Goal: Information Seeking & Learning: Learn about a topic

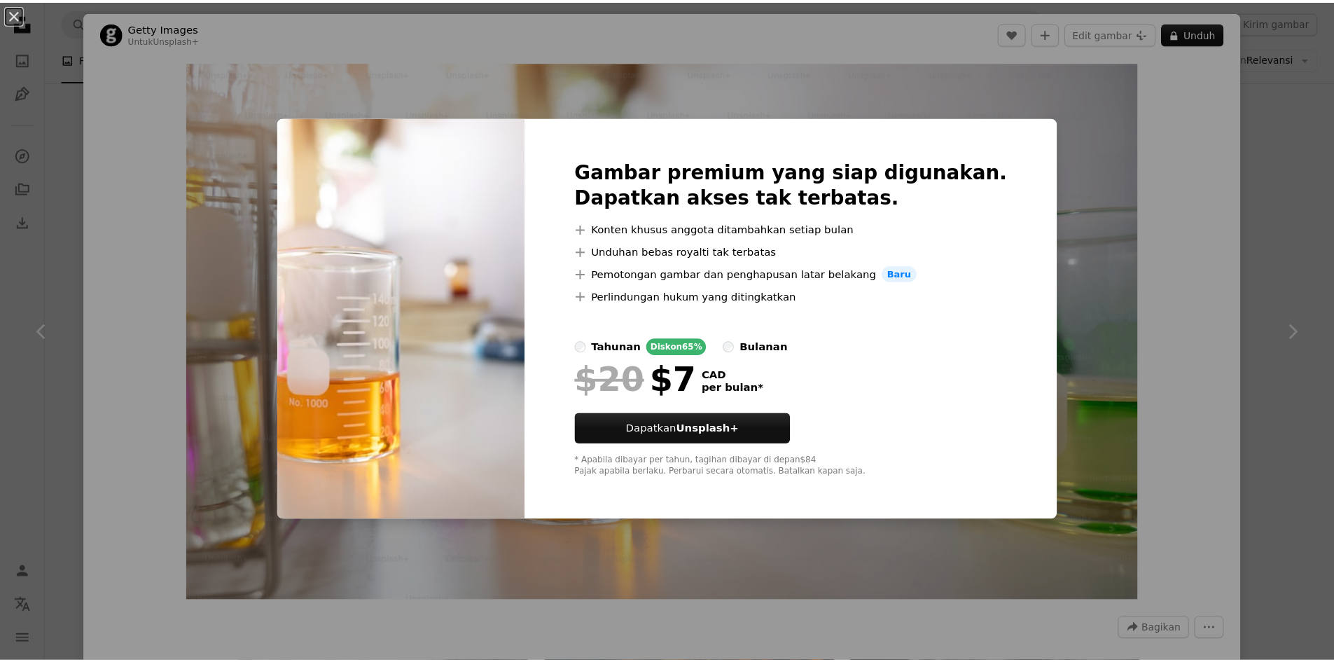
scroll to position [17858, 0]
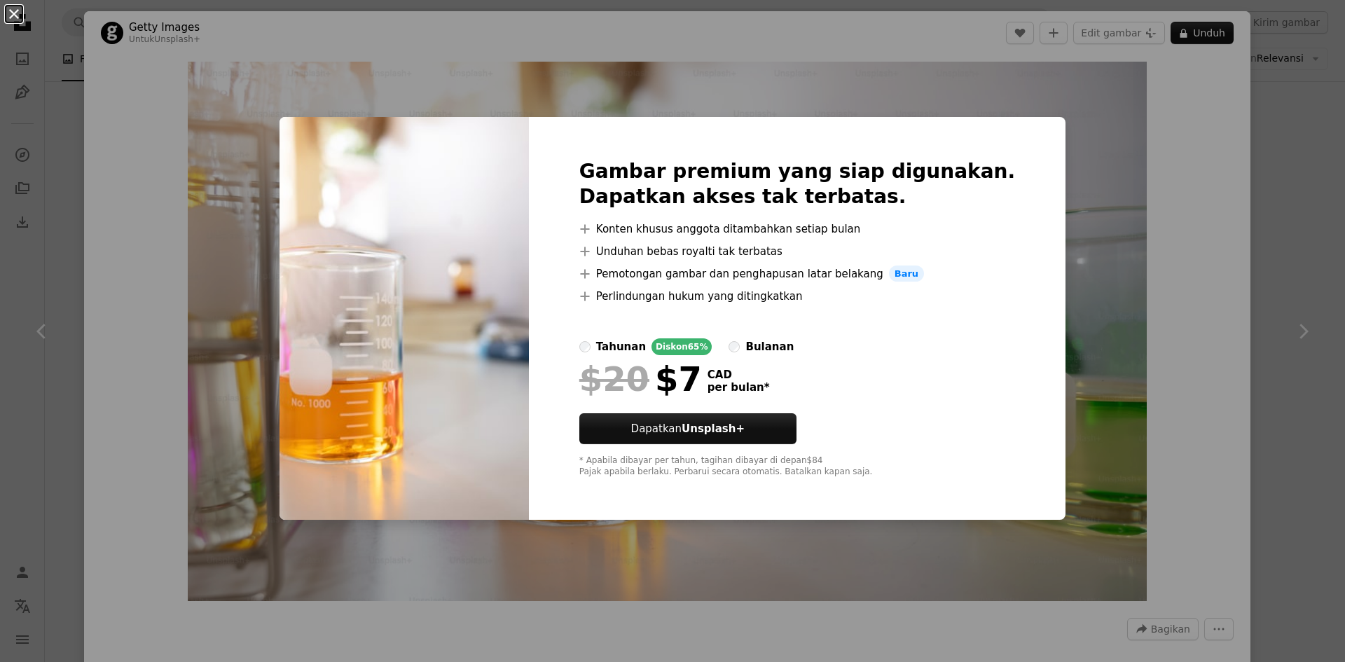
click at [12, 15] on button "An X shape" at bounding box center [14, 14] width 17 height 17
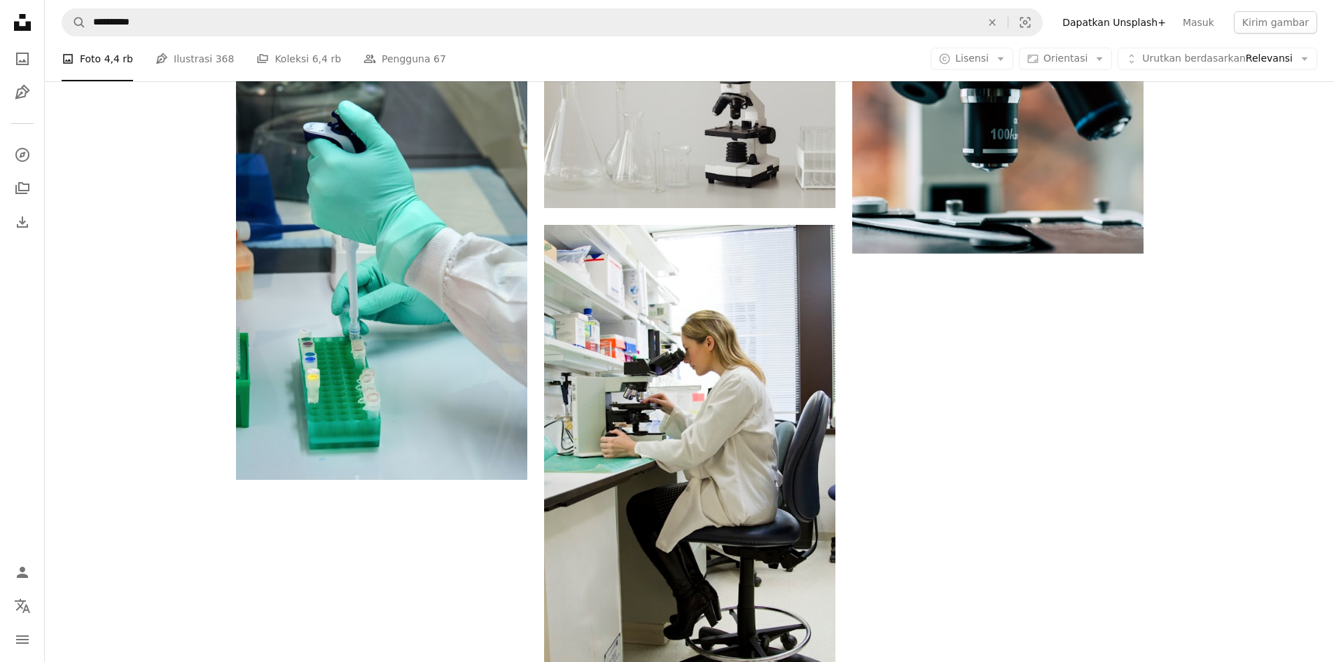
scroll to position [70, 0]
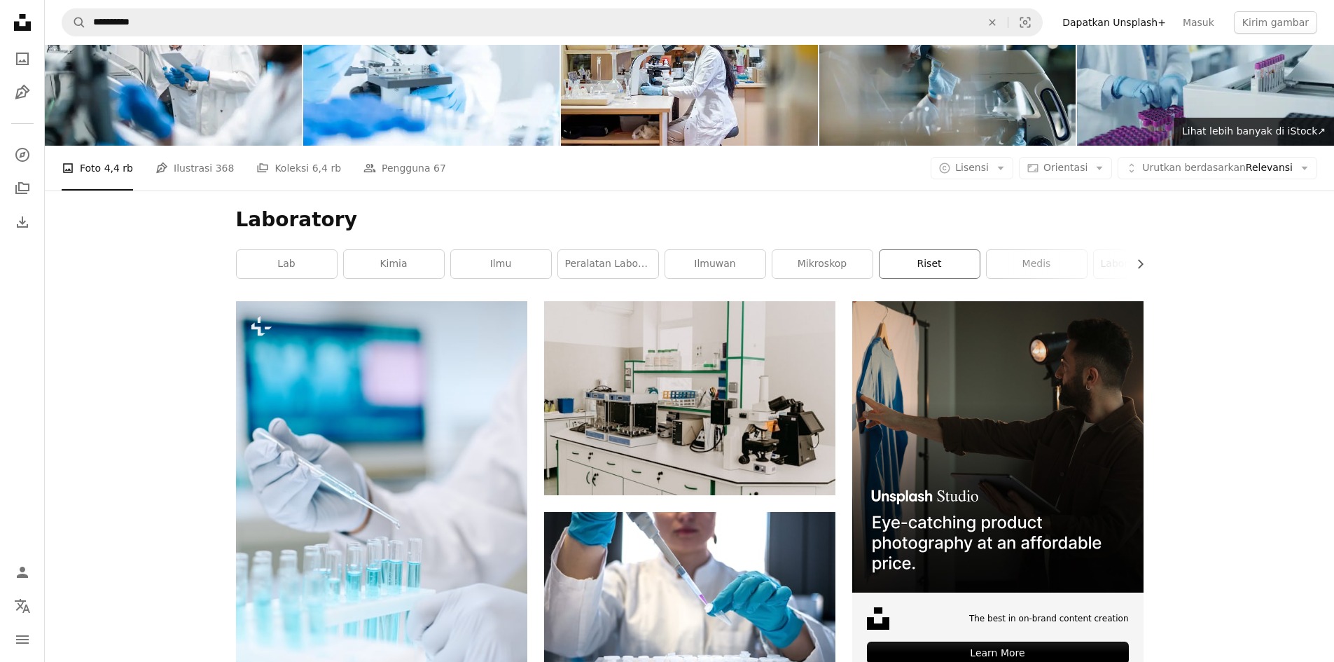
click at [946, 261] on link "riset" at bounding box center [930, 264] width 100 height 28
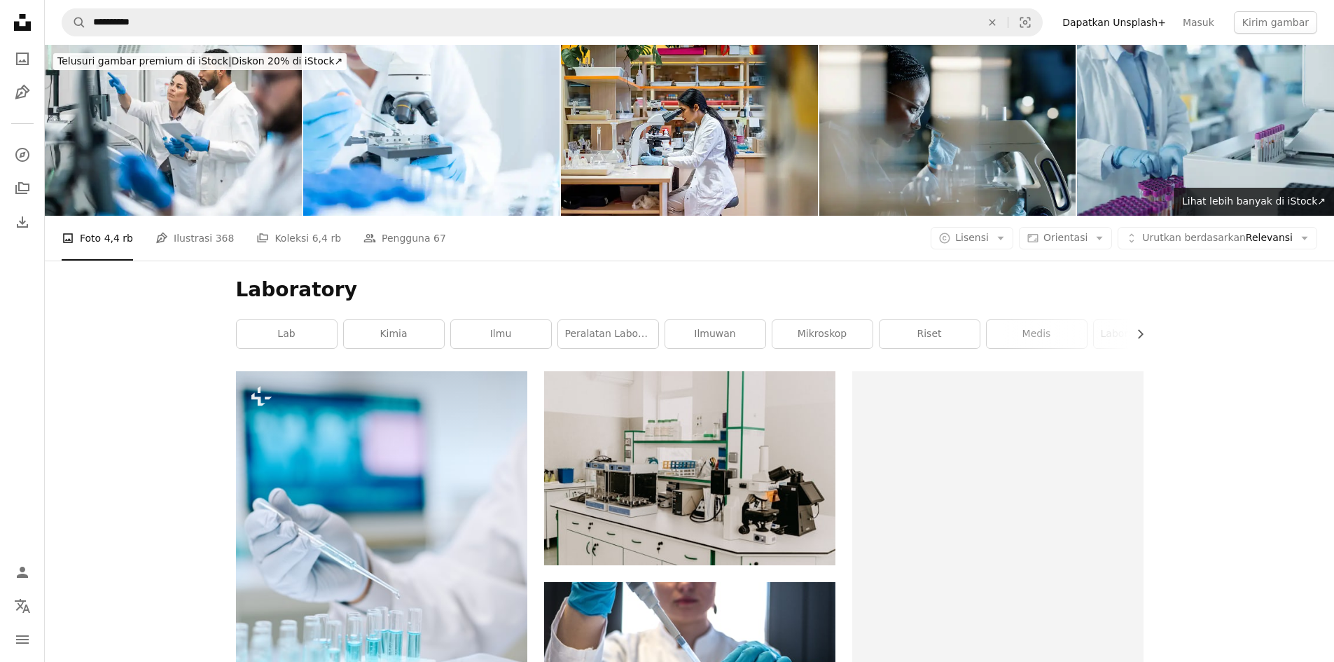
scroll to position [70, 0]
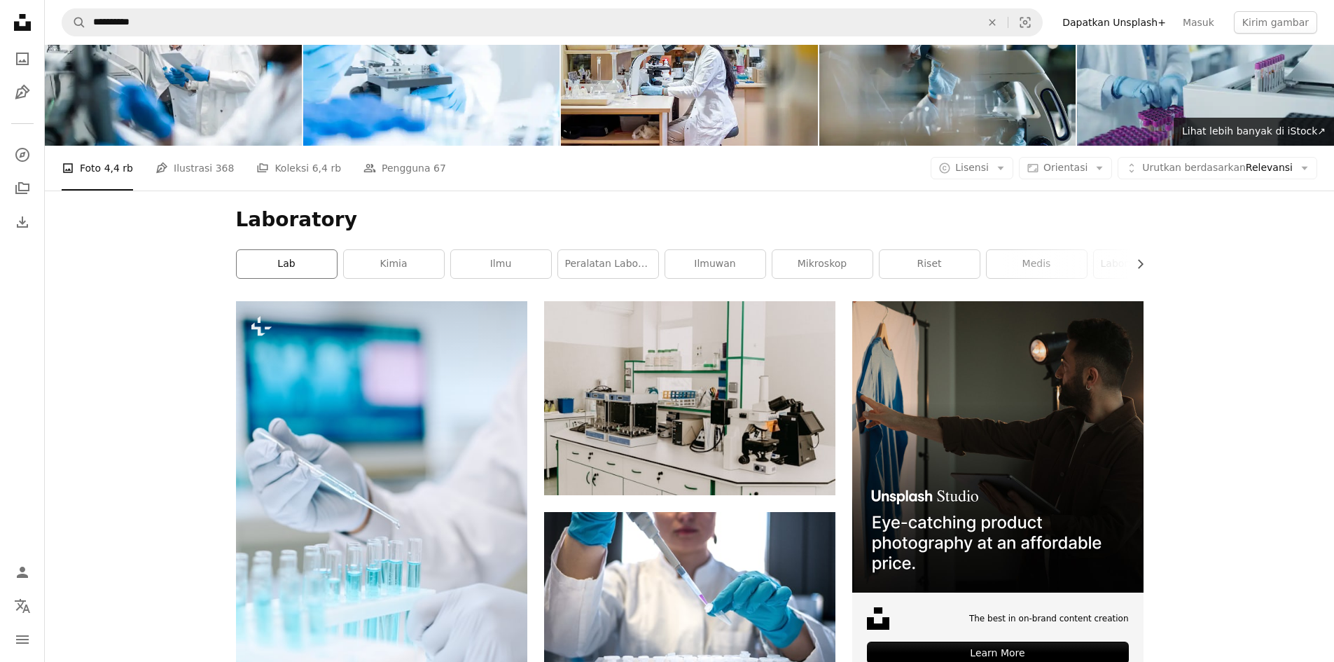
click at [312, 259] on link "Lab" at bounding box center [287, 264] width 100 height 28
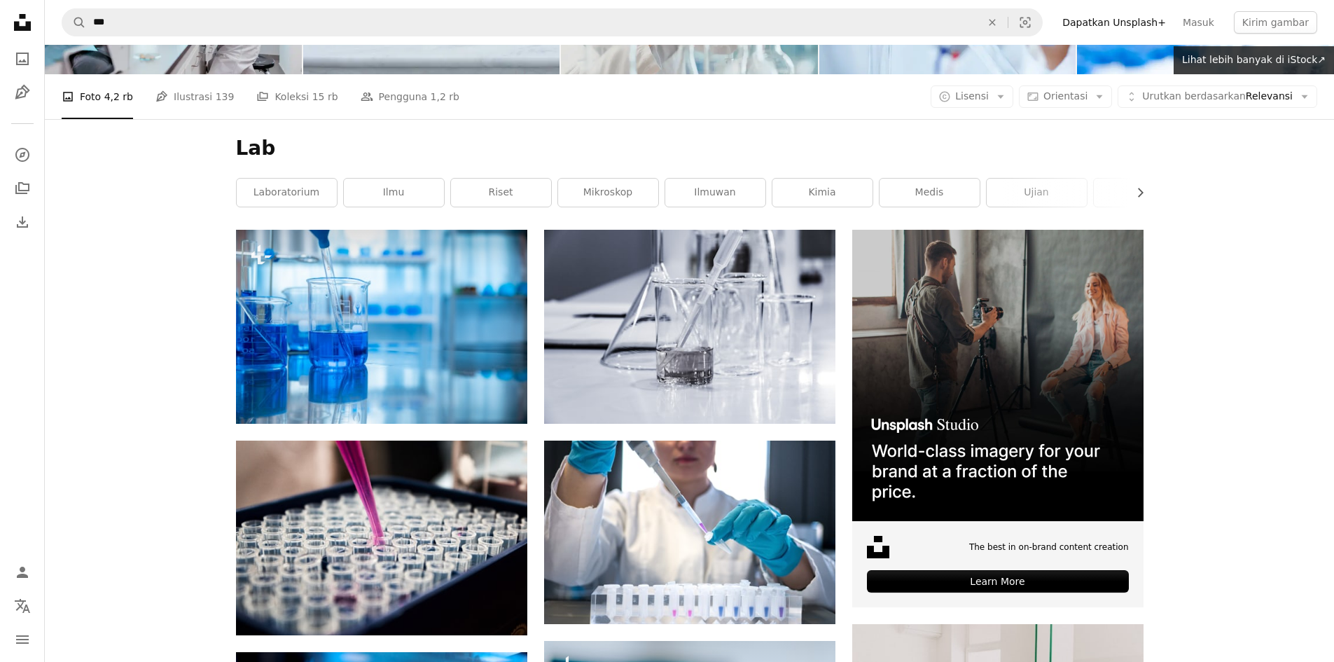
scroll to position [140, 0]
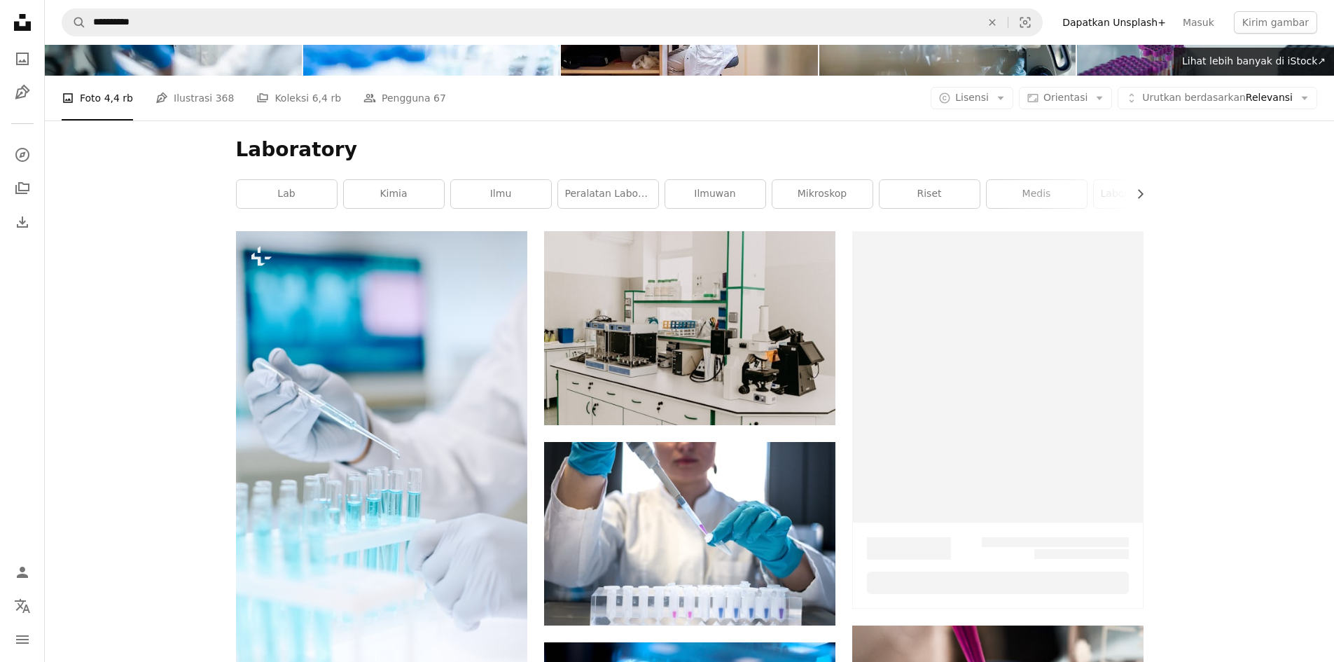
scroll to position [70, 0]
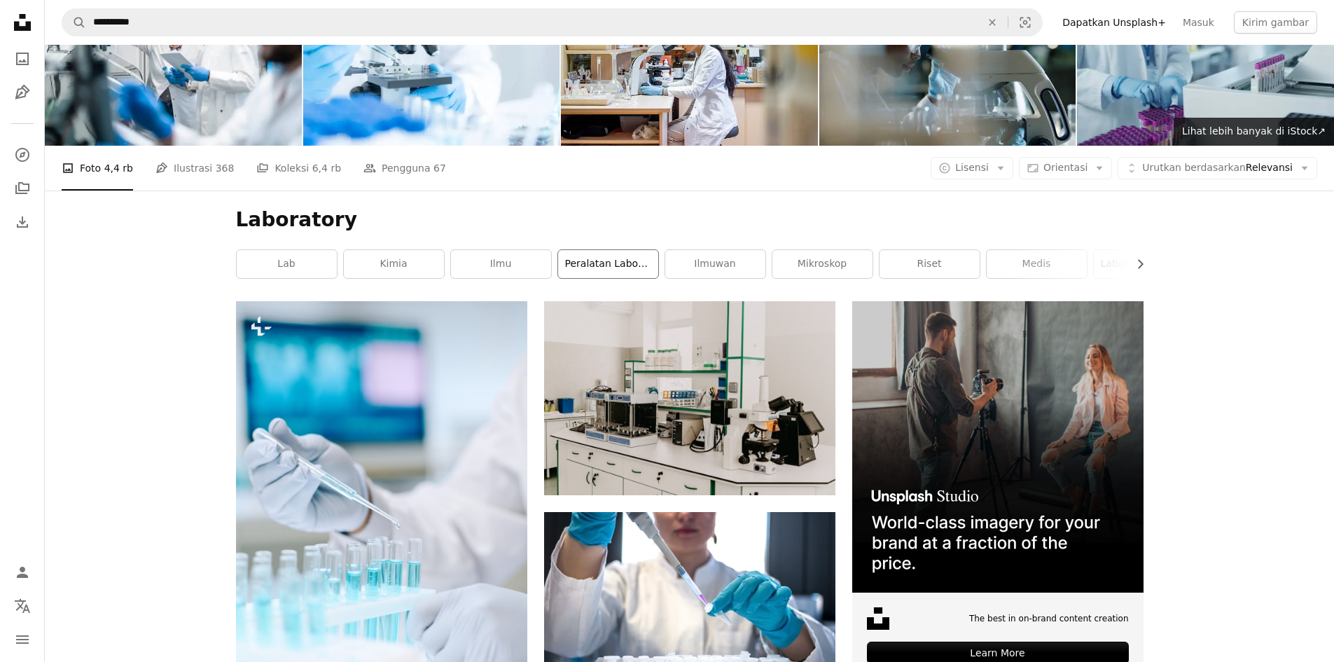
click at [581, 263] on link "peralatan laboratorium" at bounding box center [608, 264] width 100 height 28
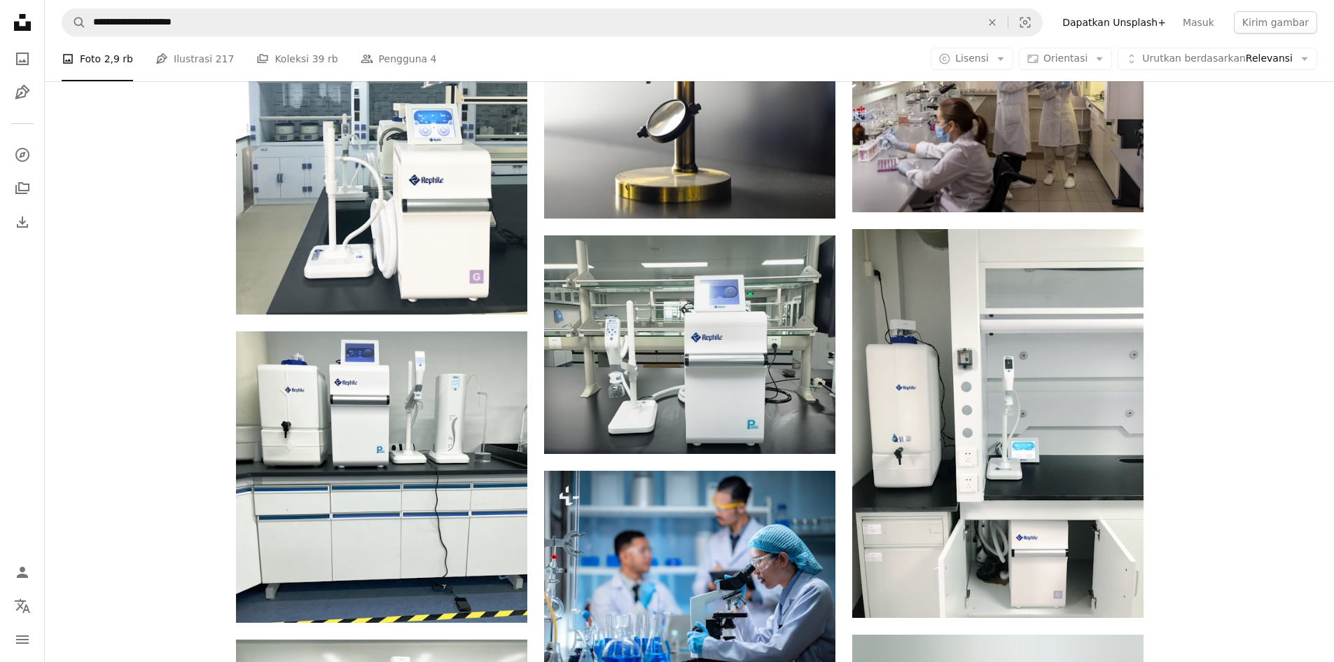
scroll to position [2941, 0]
